Goal: Task Accomplishment & Management: Use online tool/utility

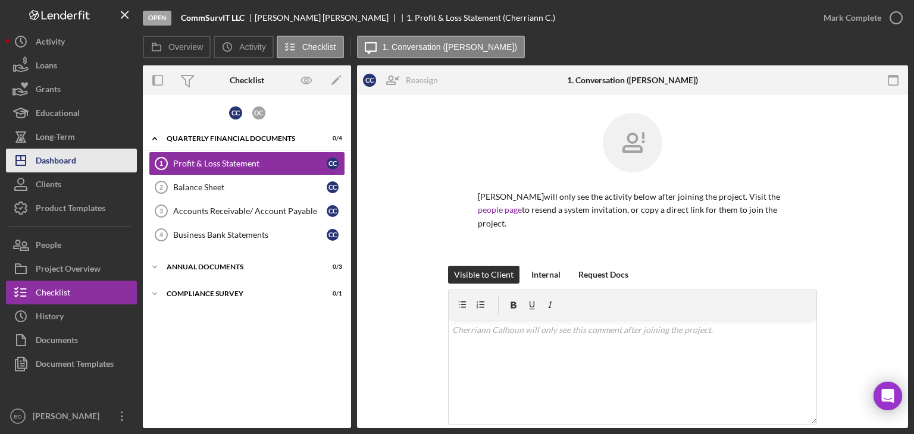
click at [79, 169] on button "Icon/Dashboard Dashboard" at bounding box center [71, 161] width 131 height 24
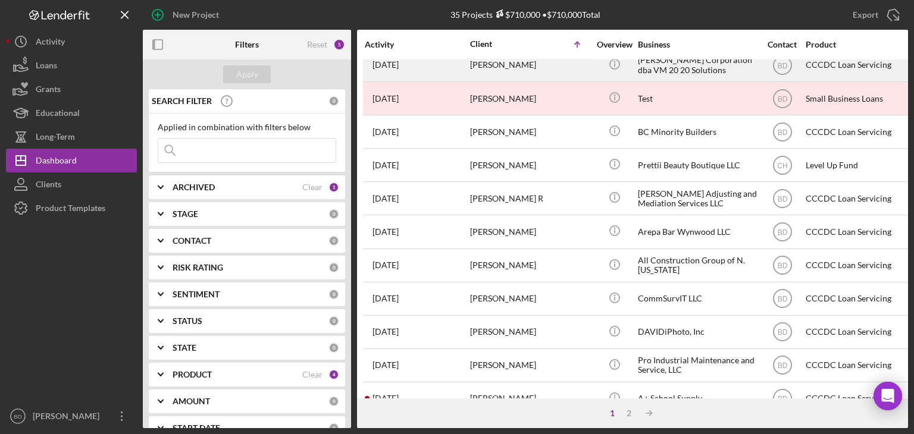
scroll to position [179, 0]
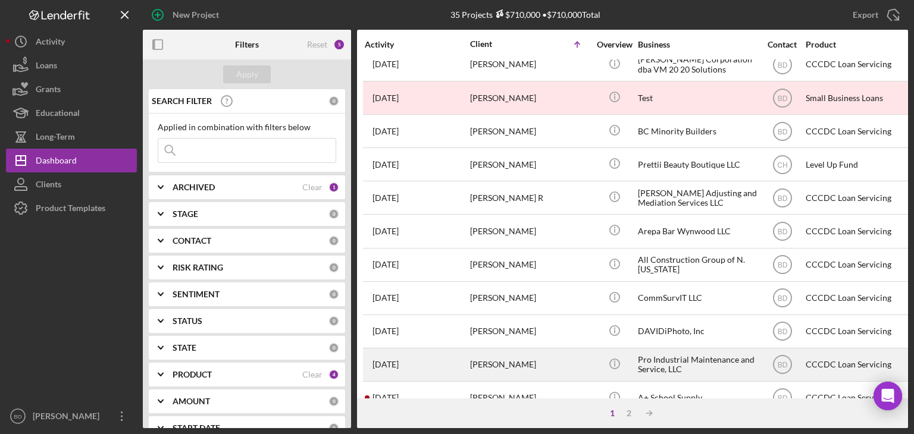
click at [525, 368] on div "[PERSON_NAME]" at bounding box center [529, 365] width 119 height 32
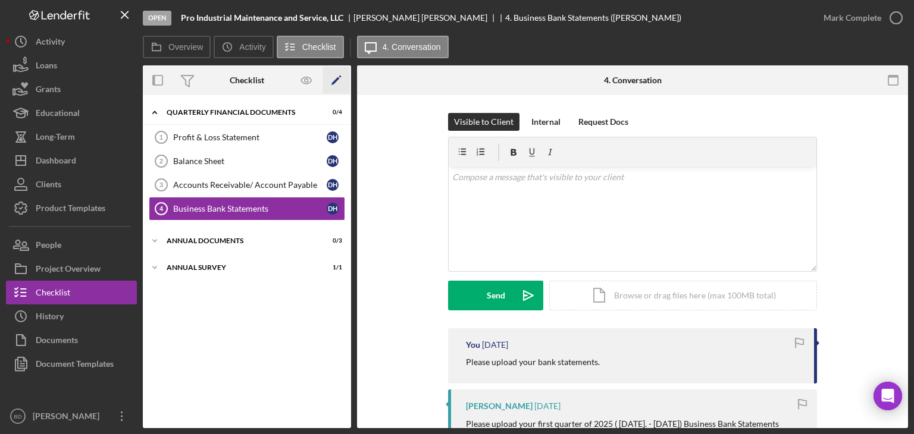
click at [337, 79] on polygon "button" at bounding box center [336, 81] width 8 height 8
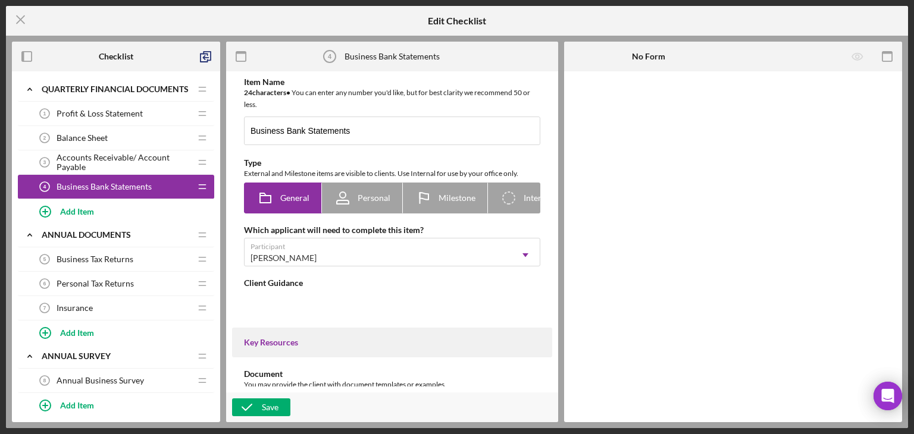
type textarea "<div>Please upload <span style="font-size: 12.0pt; line-height: 115%; font-fami…"
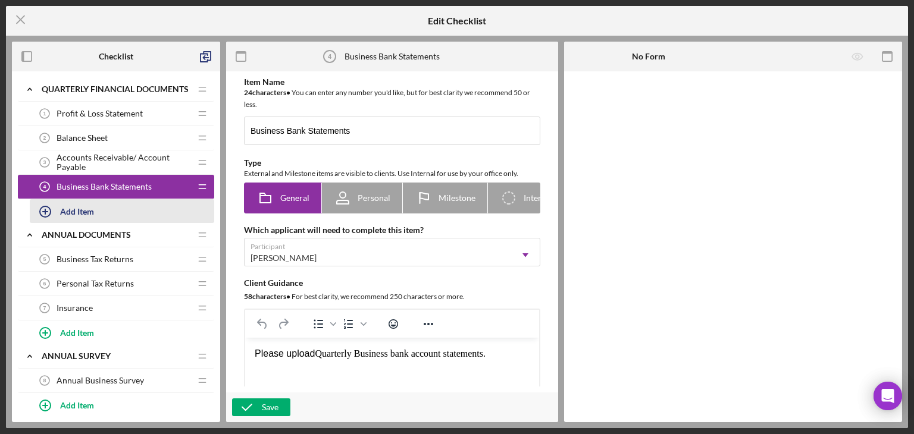
click at [88, 201] on div "Add Item" at bounding box center [77, 211] width 34 height 23
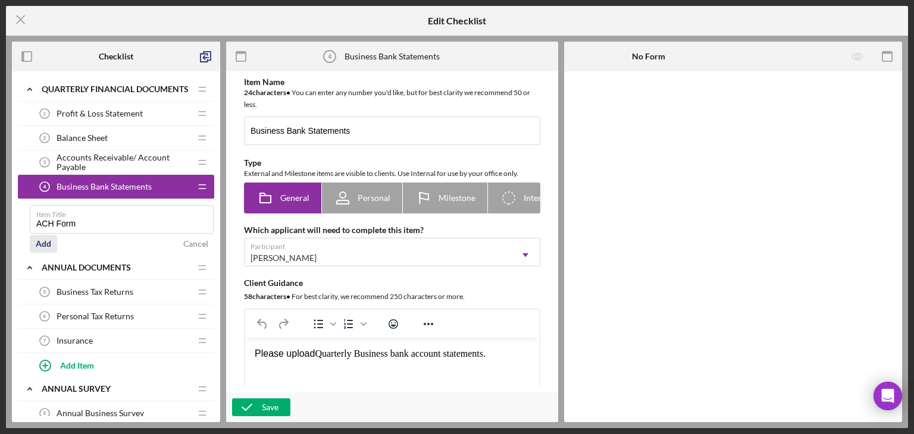
type input "ACH Form"
click at [46, 242] on div "Add" at bounding box center [43, 244] width 15 height 18
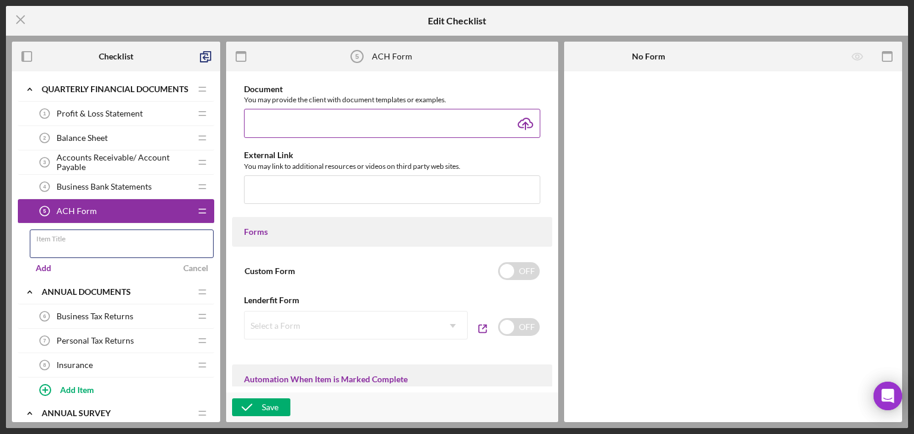
scroll to position [476, 0]
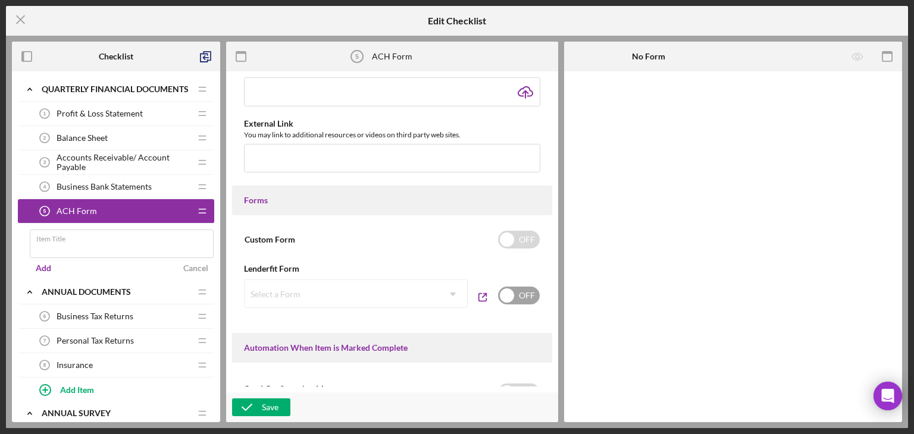
click at [517, 305] on input "checkbox" at bounding box center [519, 296] width 42 height 18
checkbox input "true"
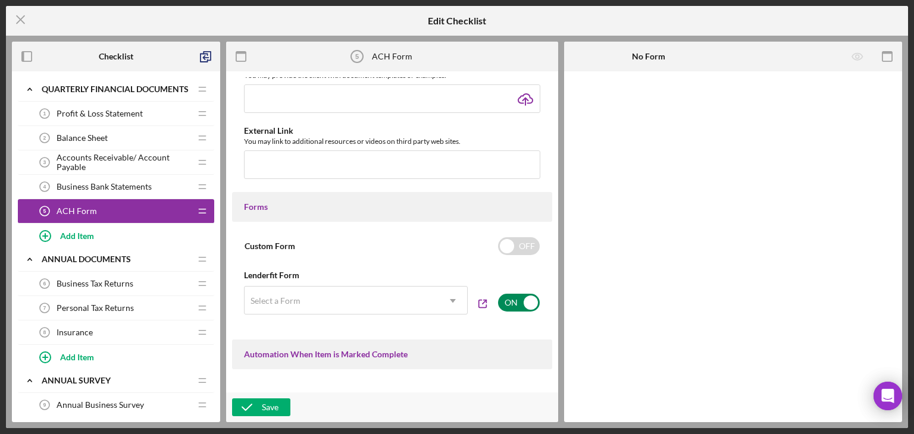
scroll to position [483, 0]
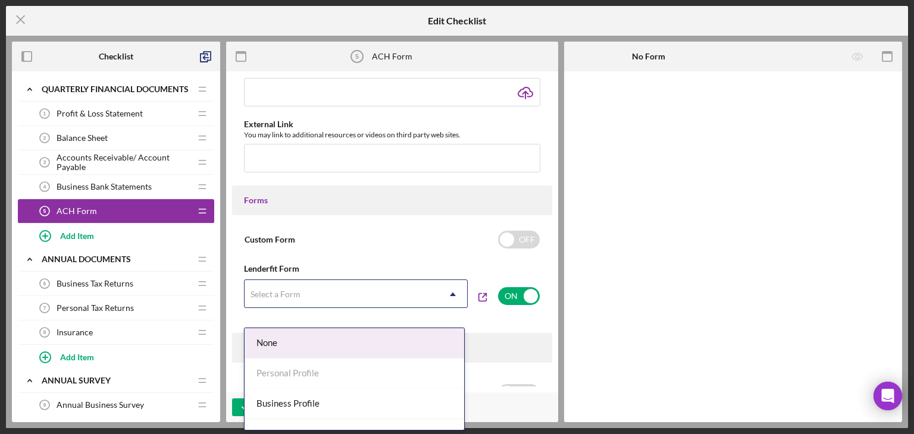
click at [447, 307] on icon "Icon/Dropdown Arrow" at bounding box center [453, 294] width 29 height 29
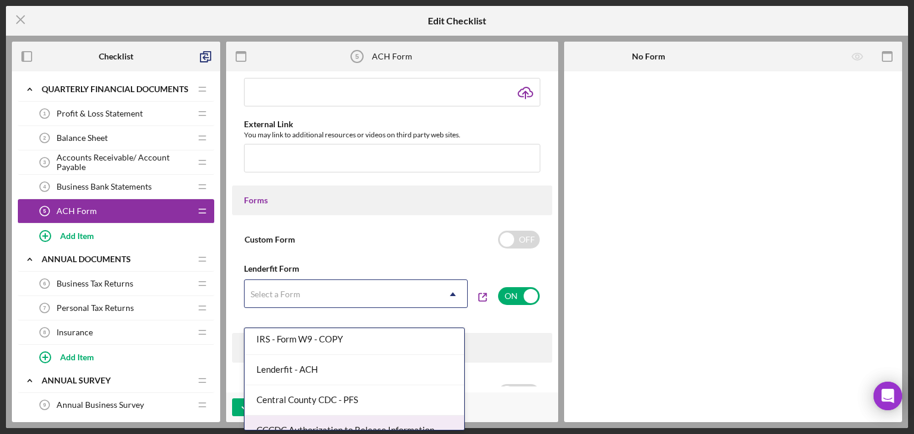
scroll to position [352, 0]
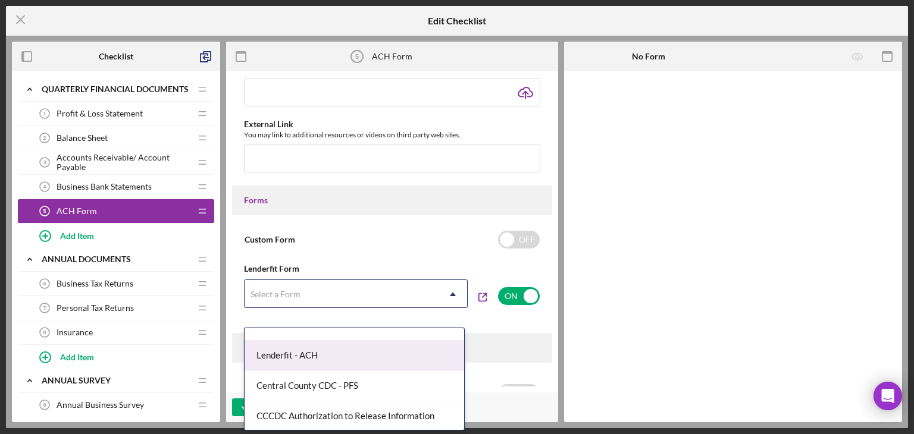
click at [308, 353] on div "Lenderfit - ACH" at bounding box center [355, 356] width 220 height 30
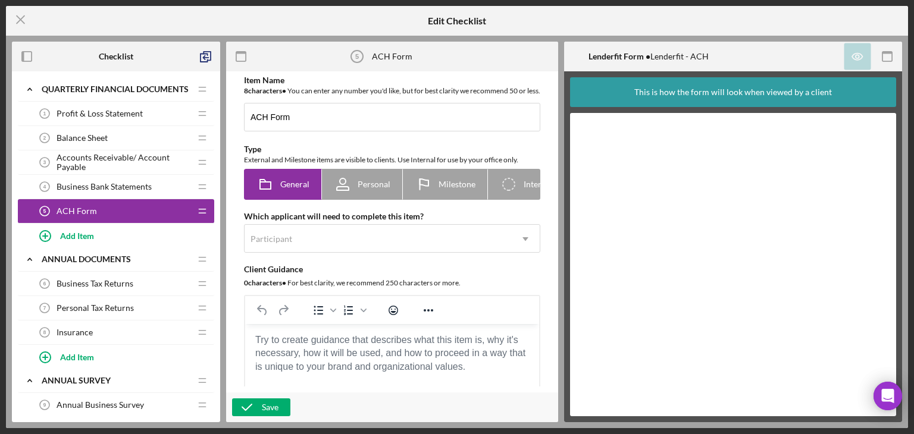
scroll to position [0, 0]
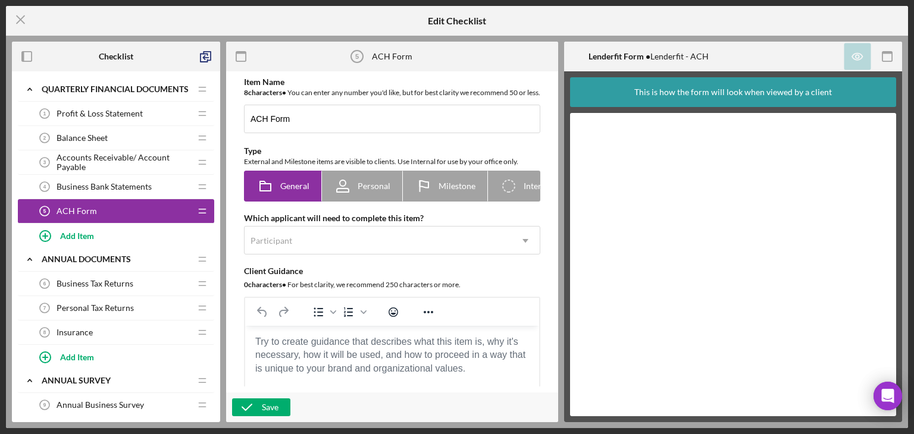
click at [338, 349] on body "Rich Text Area. Press ALT-0 for help." at bounding box center [392, 342] width 275 height 13
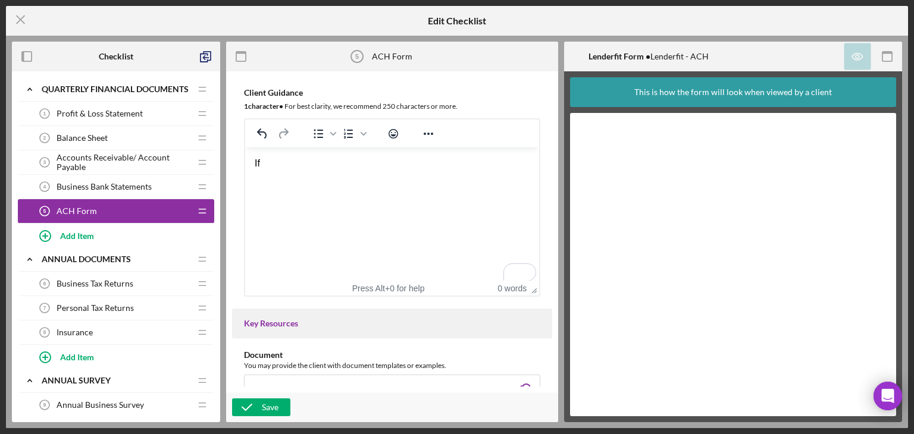
scroll to position [179, 0]
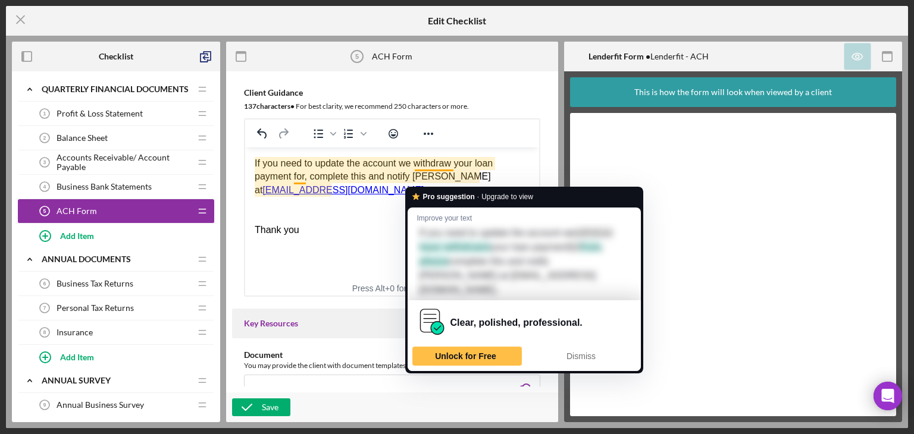
click at [375, 164] on div "If you need to update the account we withdraw your loan payment for, complete t…" at bounding box center [392, 177] width 275 height 40
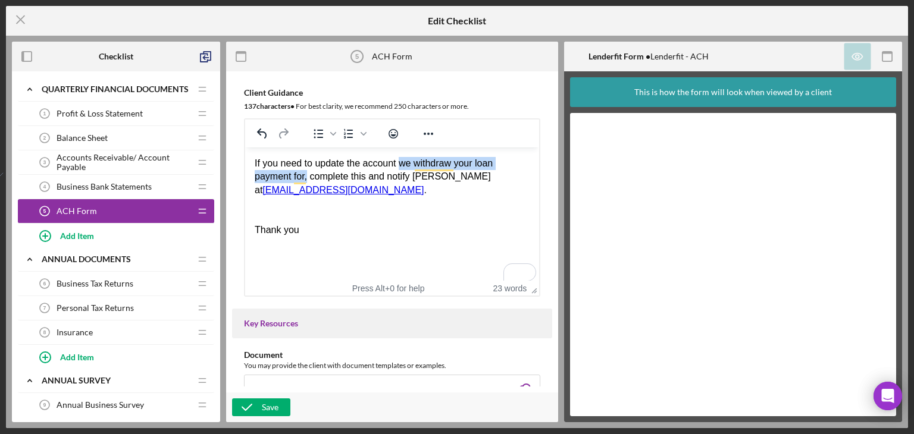
drag, startPoint x: 403, startPoint y: 164, endPoint x: 308, endPoint y: 183, distance: 97.0
click at [308, 183] on div "If you need to update the account we withdraw your loan payment for, complete t…" at bounding box center [392, 177] width 275 height 40
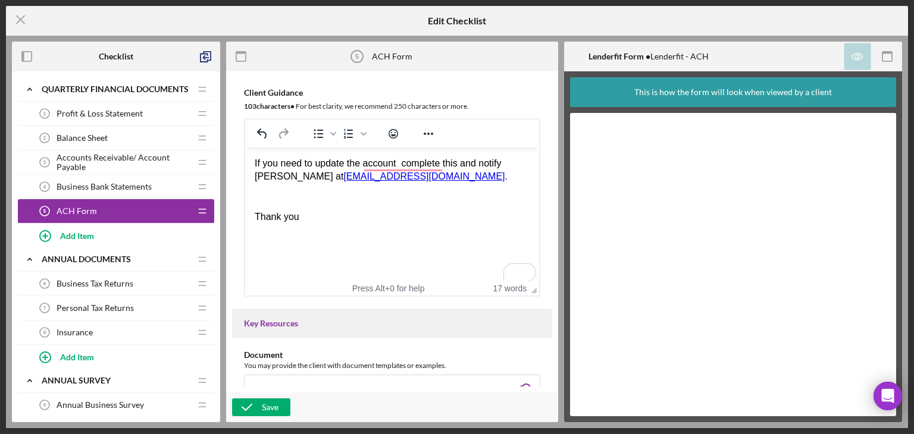
click at [361, 162] on div "If you need to update the account complete this and notify [PERSON_NAME] at [EM…" at bounding box center [392, 170] width 275 height 27
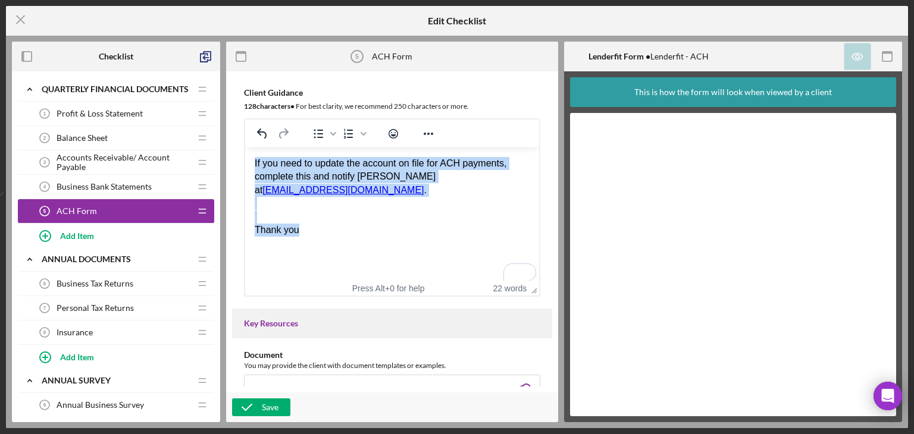
drag, startPoint x: 305, startPoint y: 221, endPoint x: 246, endPoint y: 162, distance: 83.3
click at [246, 162] on html "If you need to update the account on file for ACH payments, complete this and n…" at bounding box center [392, 197] width 294 height 99
copy body "If you need to update the account on file for ACH payments, complete this and n…"
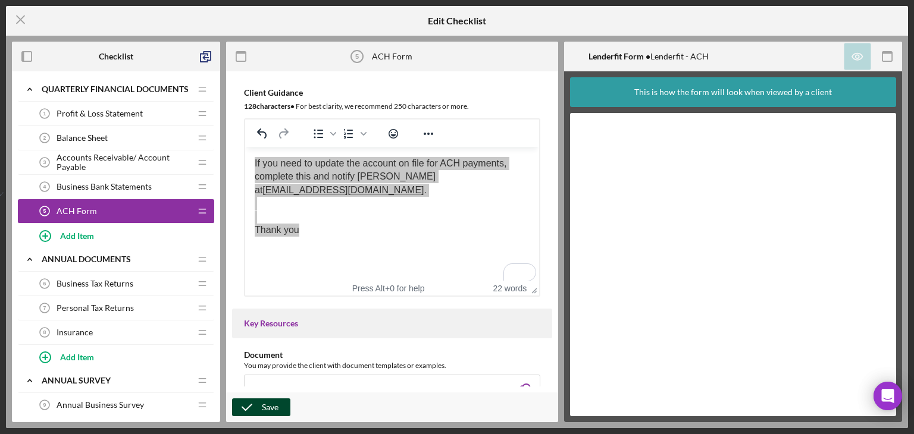
click at [260, 408] on icon "button" at bounding box center [247, 408] width 30 height 30
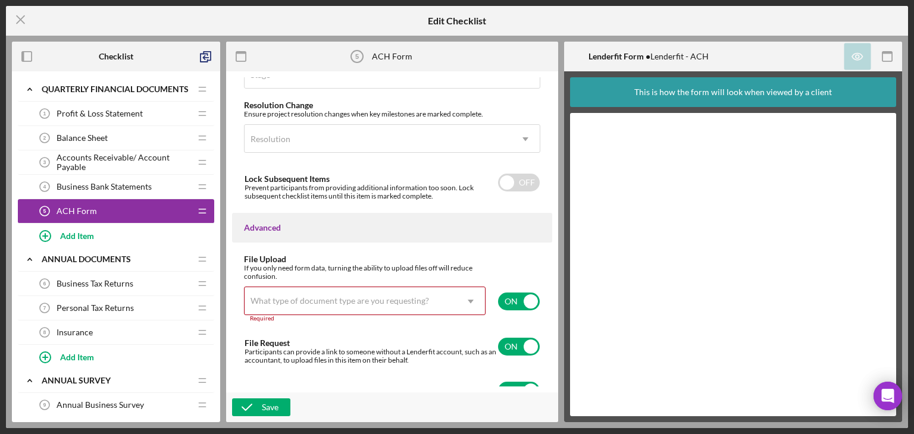
scroll to position [0, 0]
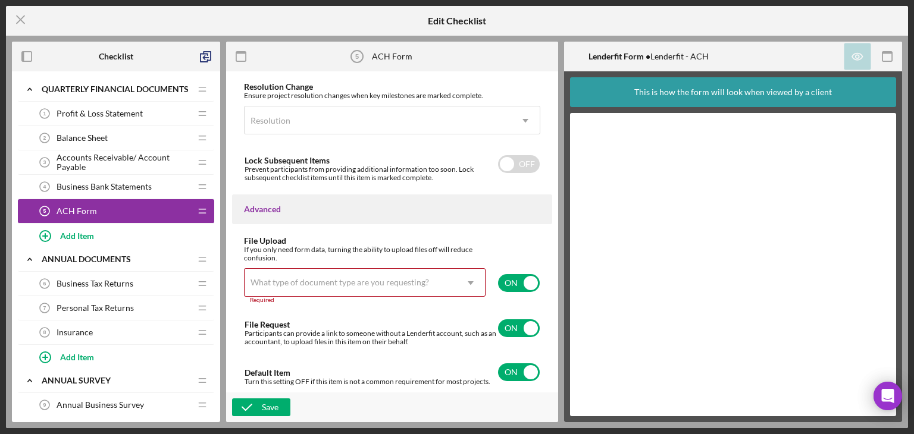
click at [328, 282] on div "What type of document type are you requesting?" at bounding box center [340, 283] width 179 height 10
click at [505, 284] on input "checkbox" at bounding box center [519, 283] width 42 height 18
checkbox input "false"
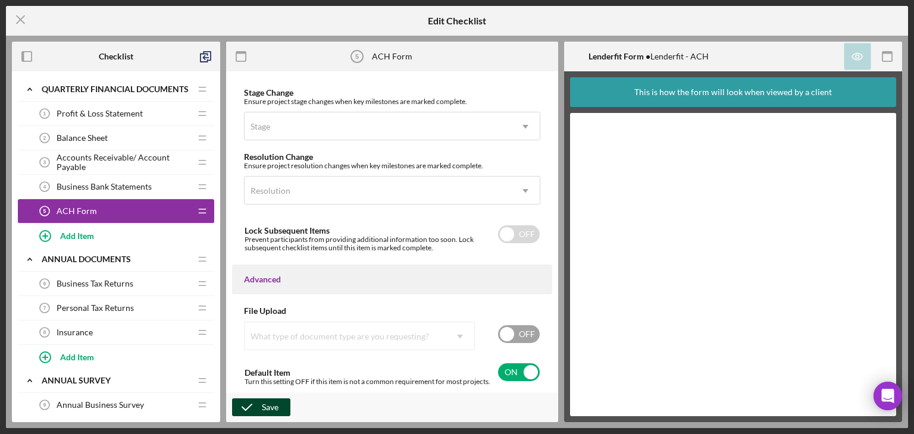
click at [246, 405] on icon "button" at bounding box center [247, 408] width 30 height 30
click at [17, 20] on icon "Icon/Menu Close" at bounding box center [21, 20] width 30 height 30
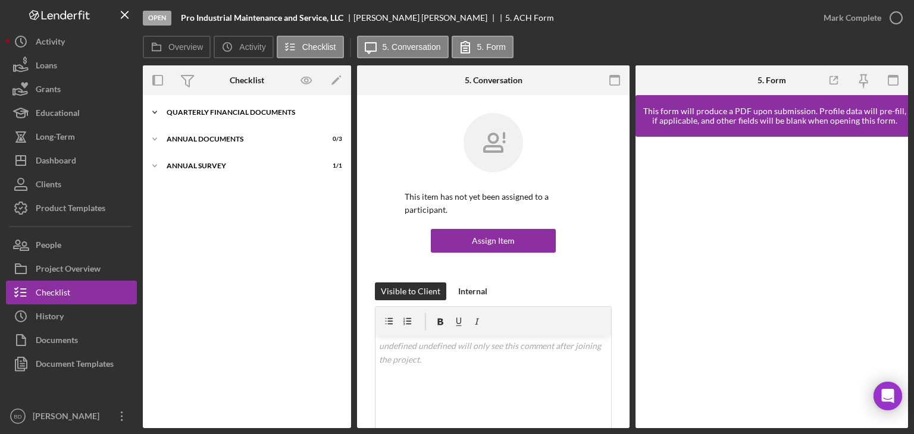
click at [243, 114] on div "Quarterly Financial Documents" at bounding box center [252, 112] width 170 height 7
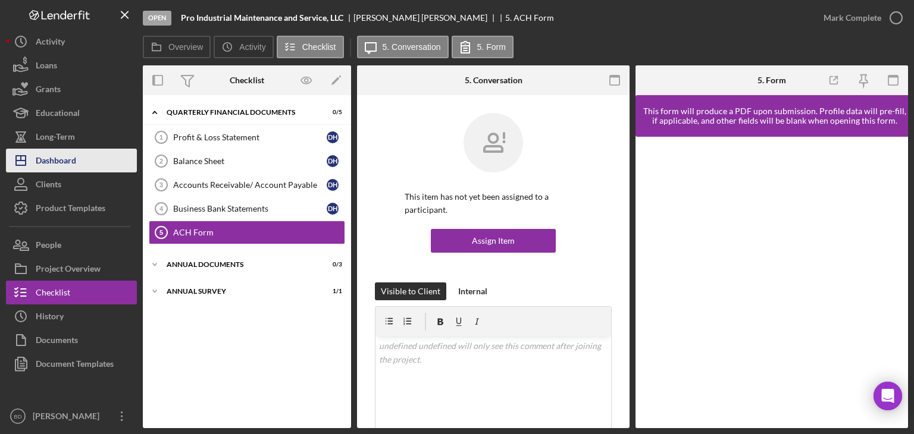
click at [62, 159] on div "Dashboard" at bounding box center [56, 162] width 40 height 27
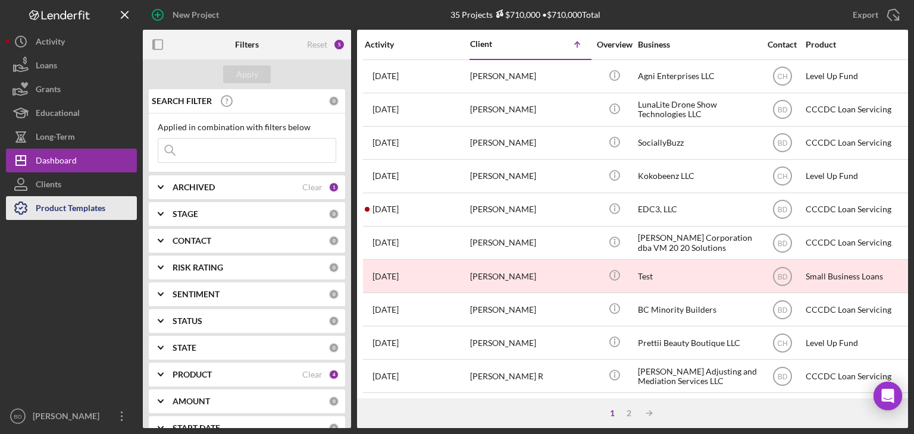
click at [76, 205] on div "Product Templates" at bounding box center [71, 209] width 70 height 27
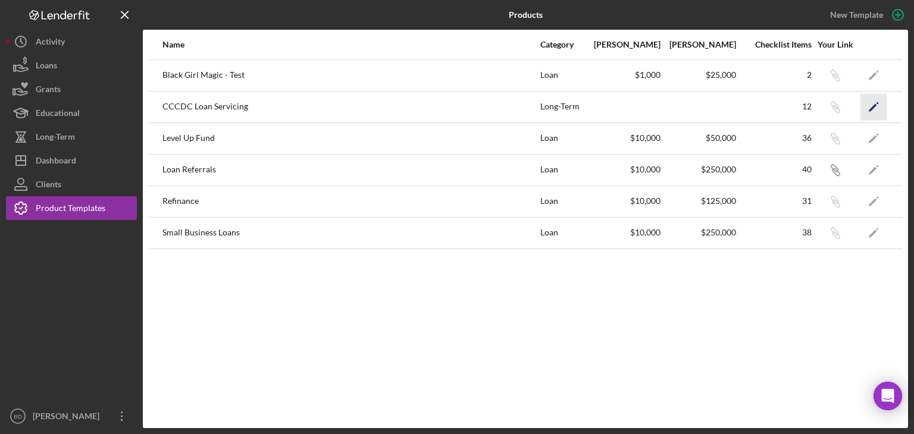
click at [874, 106] on polygon "button" at bounding box center [873, 108] width 8 height 8
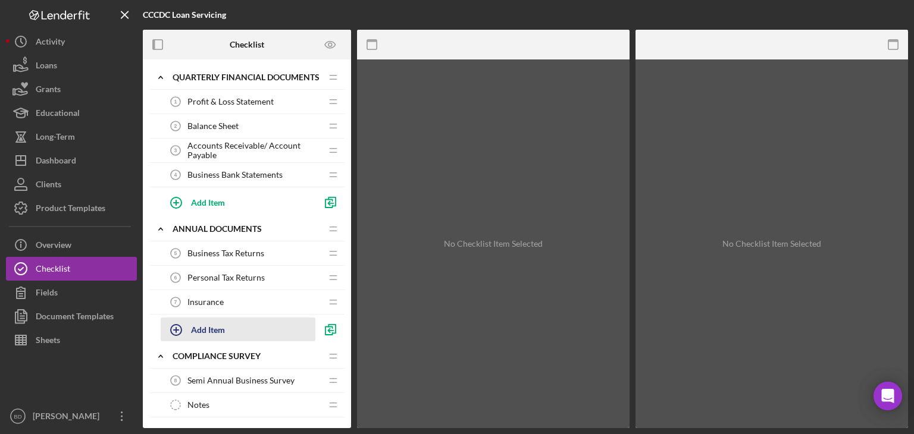
click at [215, 327] on div "Add Item" at bounding box center [208, 329] width 34 height 23
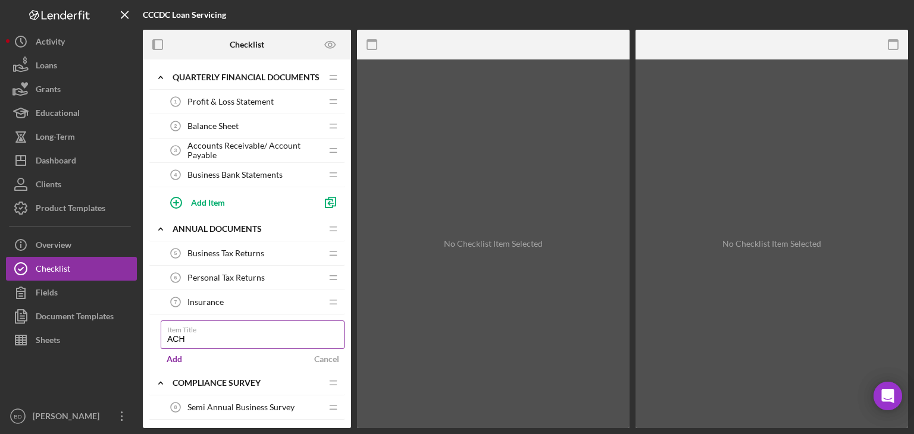
type input "ACH Form"
click at [167, 358] on div "Add" at bounding box center [174, 360] width 15 height 18
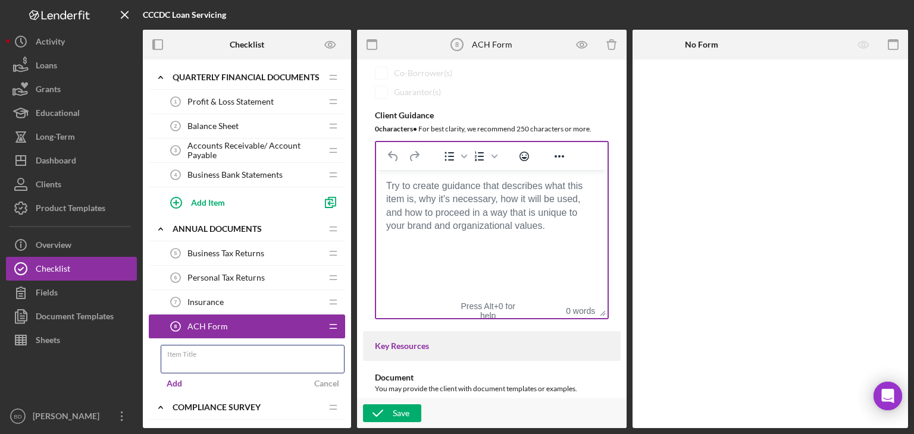
scroll to position [238, 0]
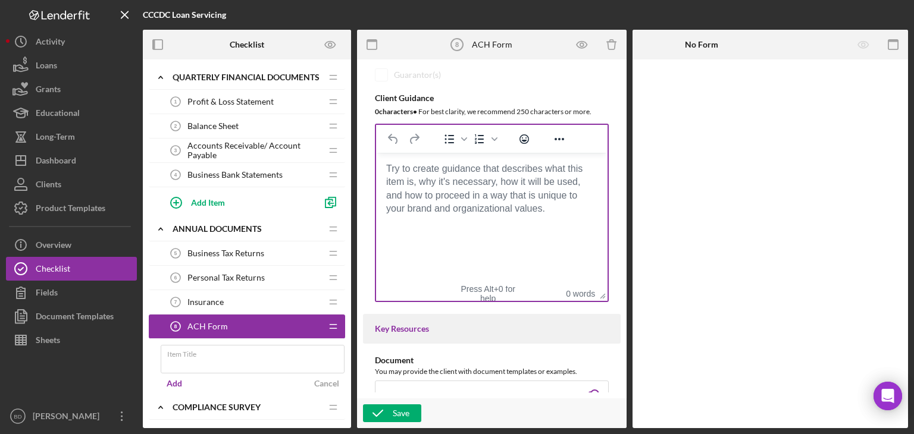
click at [435, 176] on body "Rich Text Area. Press ALT-0 for help." at bounding box center [492, 168] width 212 height 13
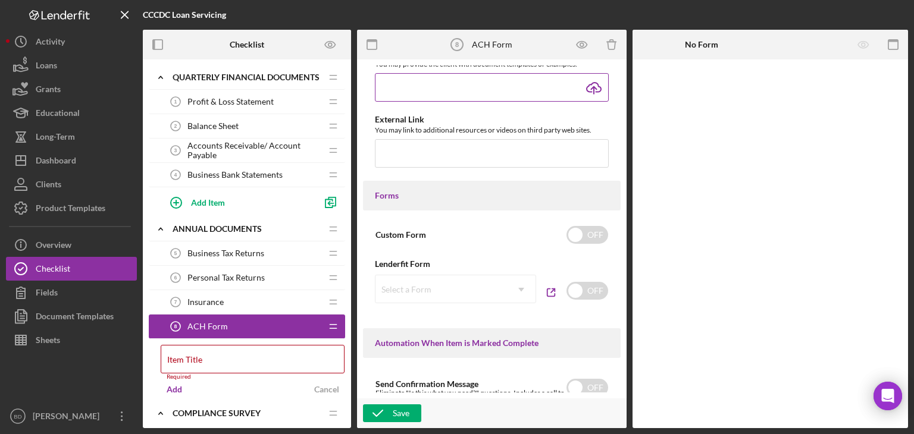
scroll to position [595, 0]
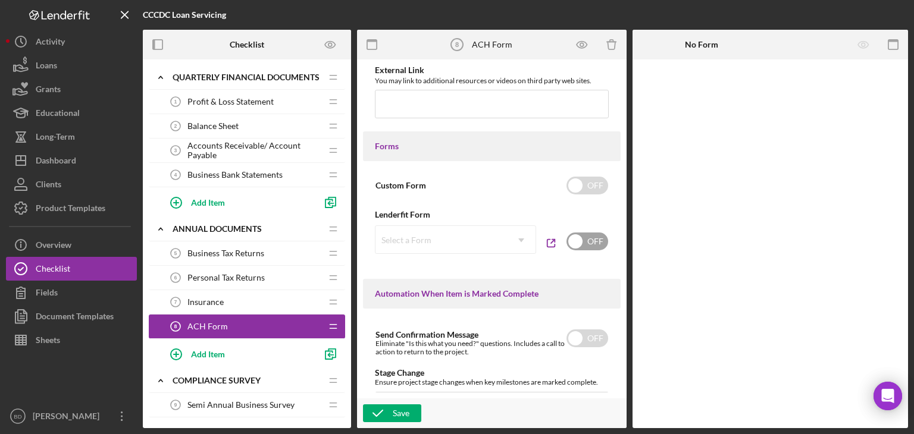
click at [579, 240] on input "checkbox" at bounding box center [588, 242] width 42 height 18
checkbox input "true"
click at [509, 245] on icon "Icon/Dropdown Arrow" at bounding box center [521, 240] width 29 height 29
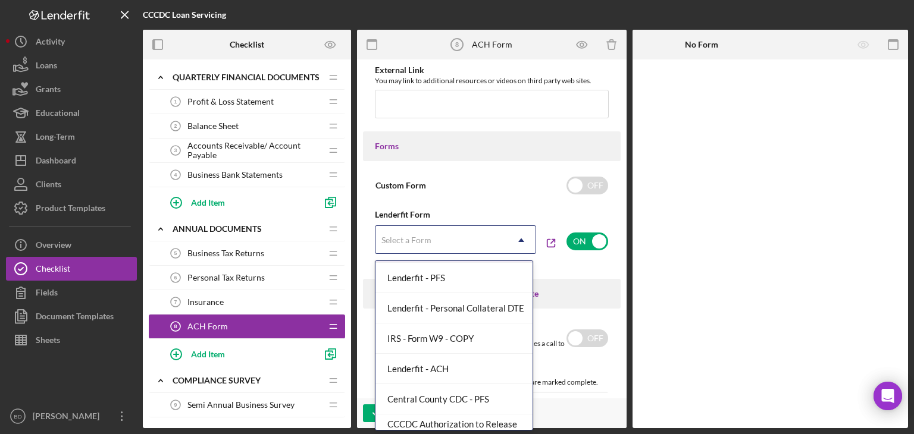
scroll to position [285, 0]
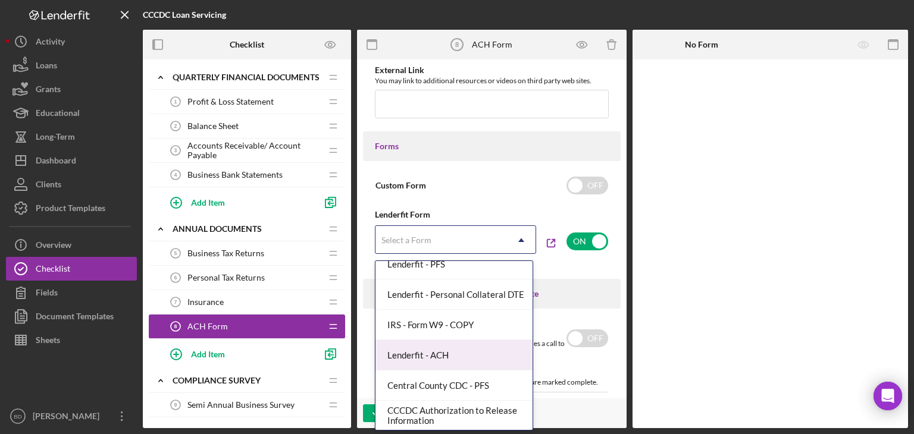
click at [454, 354] on div "Lenderfit - ACH" at bounding box center [454, 355] width 157 height 30
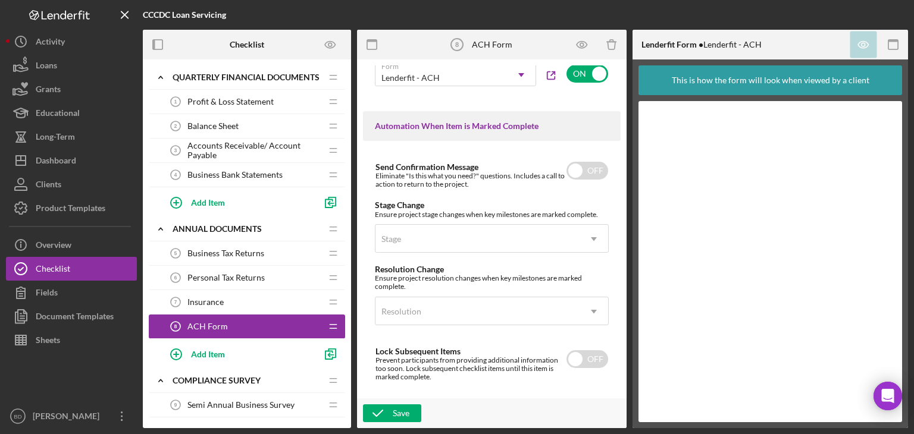
scroll to position [804, 0]
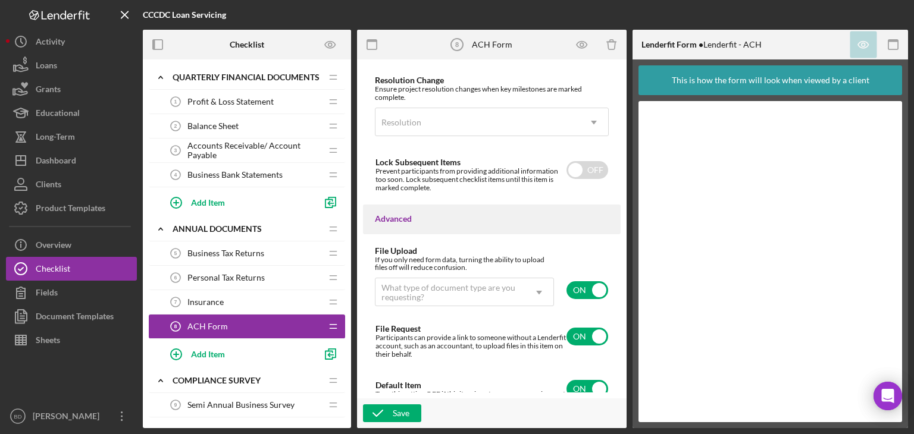
click at [568, 299] on input "checkbox" at bounding box center [588, 291] width 42 height 18
checkbox input "false"
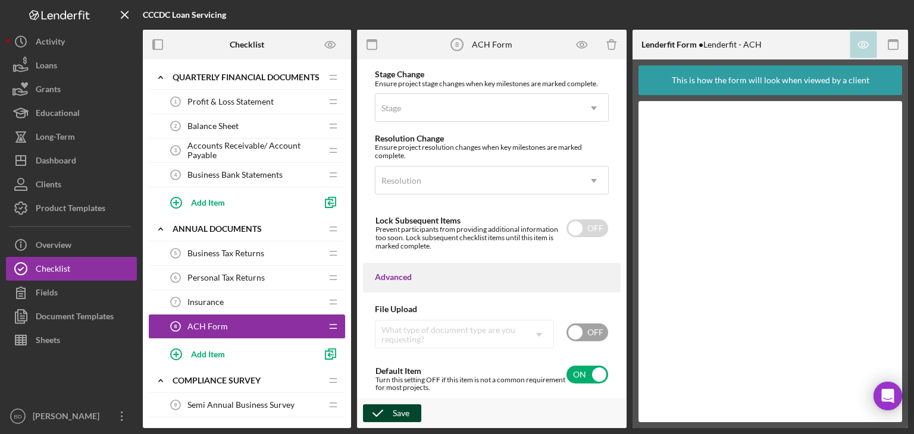
click at [393, 407] on div "Save" at bounding box center [401, 414] width 17 height 18
